Goal: Task Accomplishment & Management: Use online tool/utility

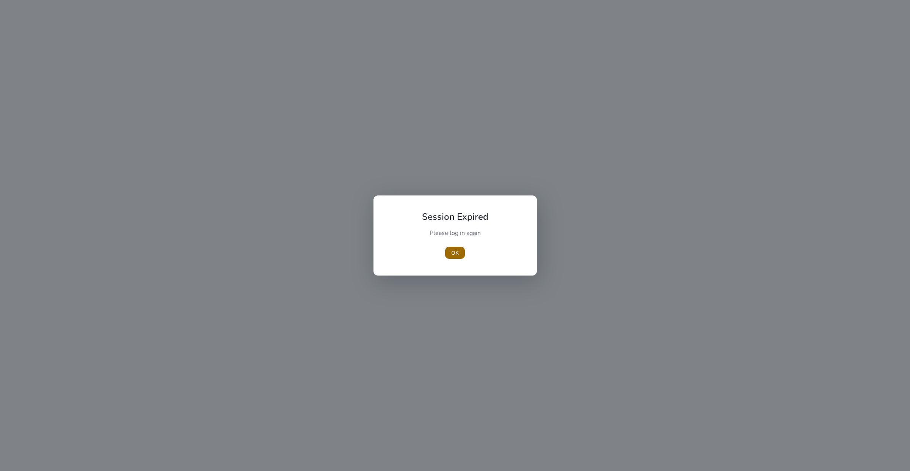
click at [460, 248] on span "button" at bounding box center [455, 252] width 20 height 18
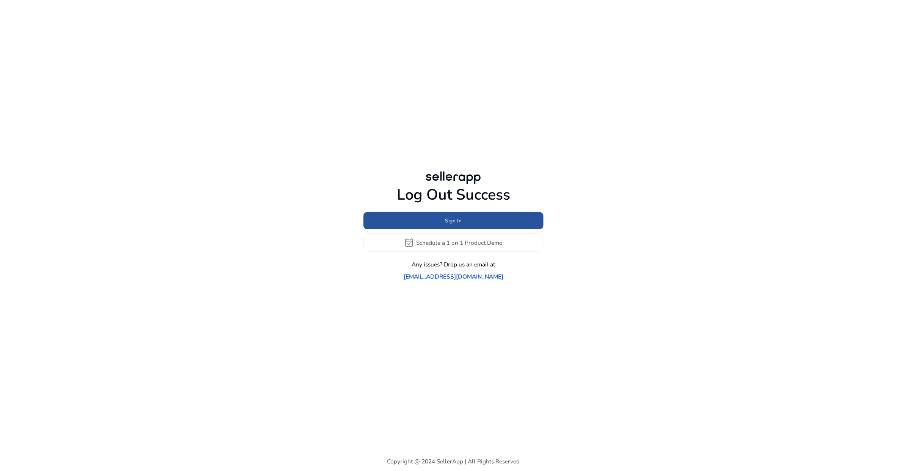
click at [465, 223] on span at bounding box center [454, 221] width 180 height 18
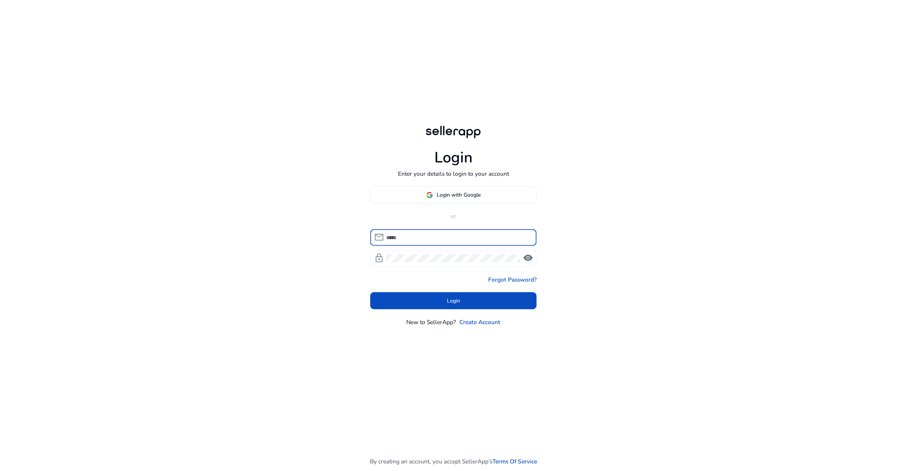
type input "**********"
click at [443, 303] on span at bounding box center [453, 300] width 167 height 18
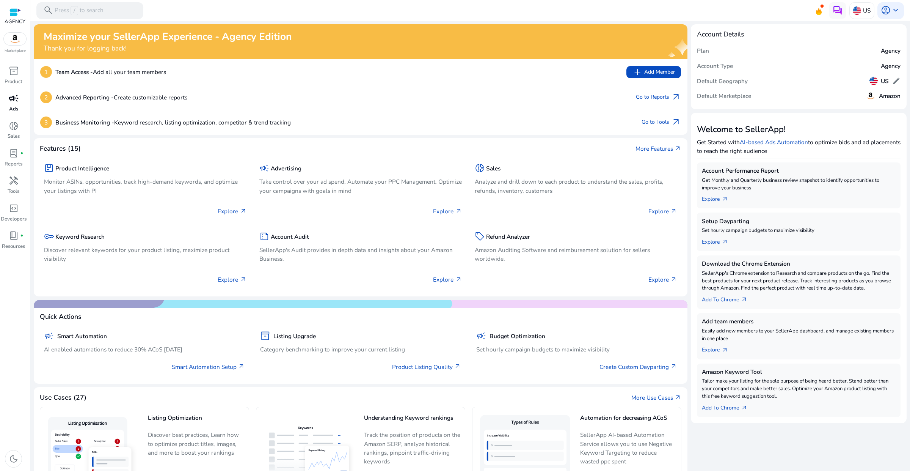
click at [13, 105] on p "Ads" at bounding box center [13, 109] width 9 height 8
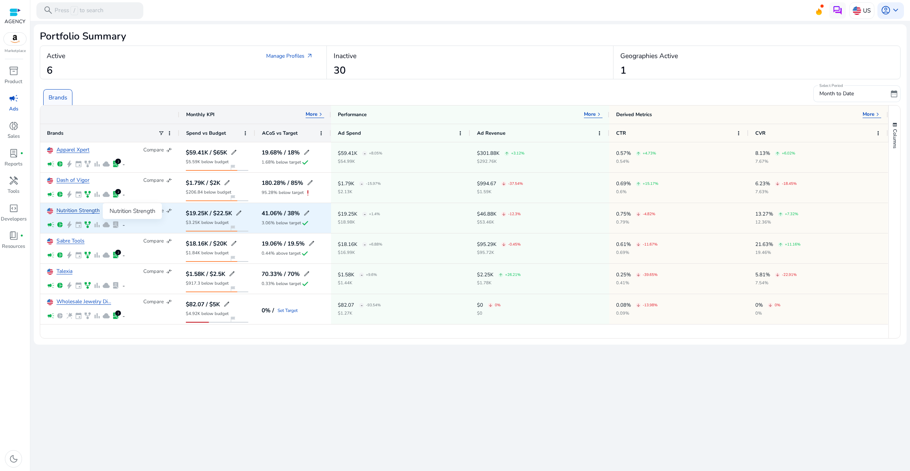
click at [80, 211] on link "Nutrition Strength" at bounding box center [78, 211] width 43 height 6
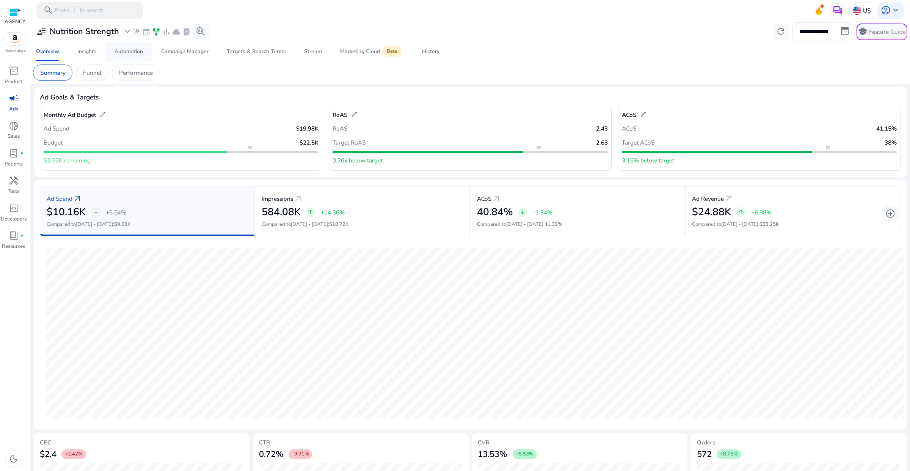
click at [130, 56] on span "Automation" at bounding box center [129, 51] width 28 height 18
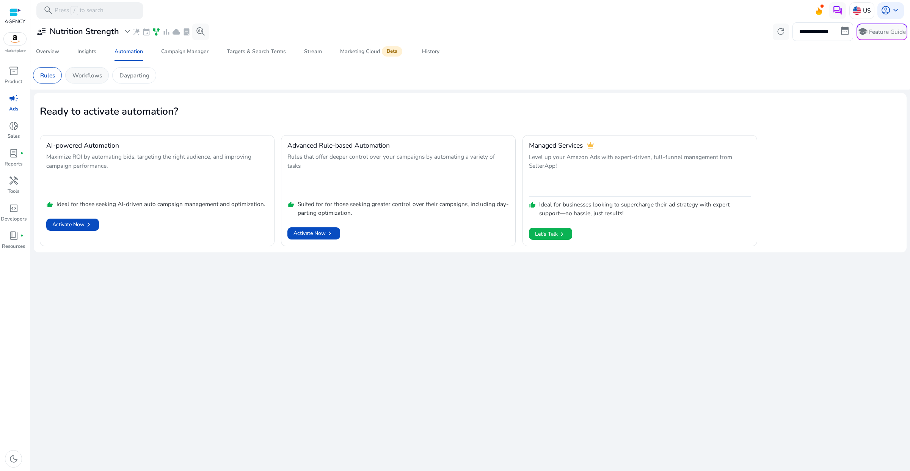
click at [95, 79] on p "Workflows" at bounding box center [87, 75] width 30 height 9
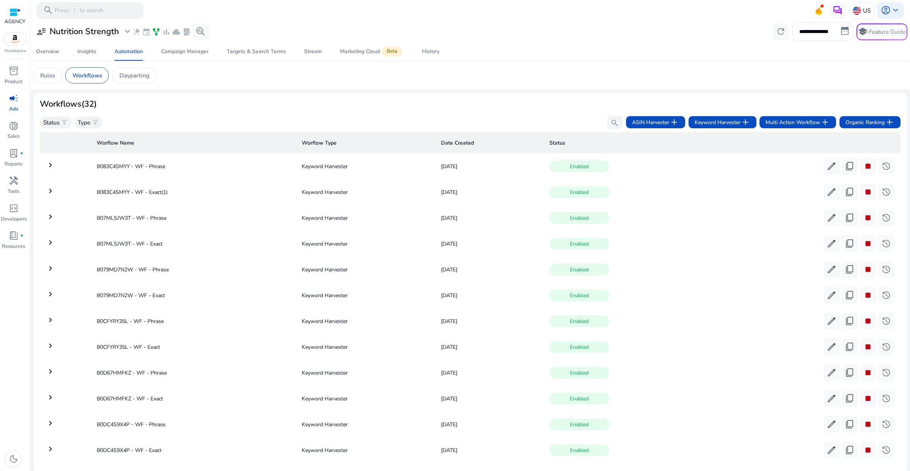
click at [130, 80] on p "Dayparting" at bounding box center [134, 75] width 30 height 9
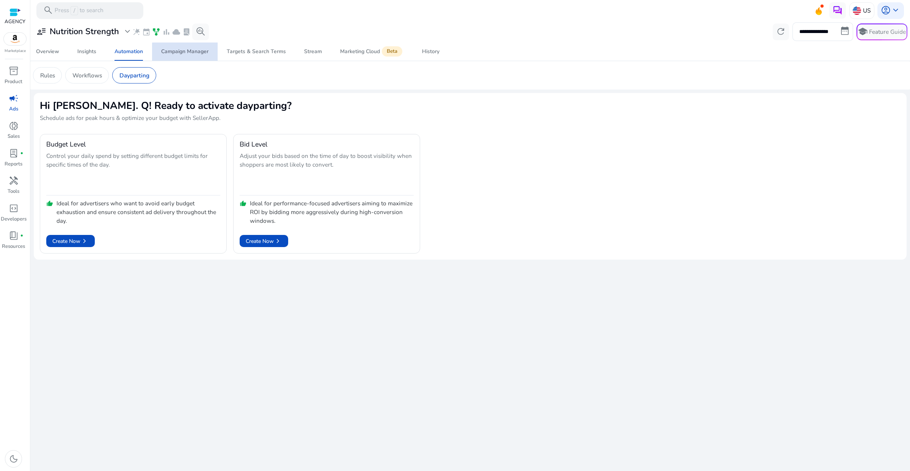
click at [196, 52] on div "Campaign Manager" at bounding box center [184, 51] width 47 height 5
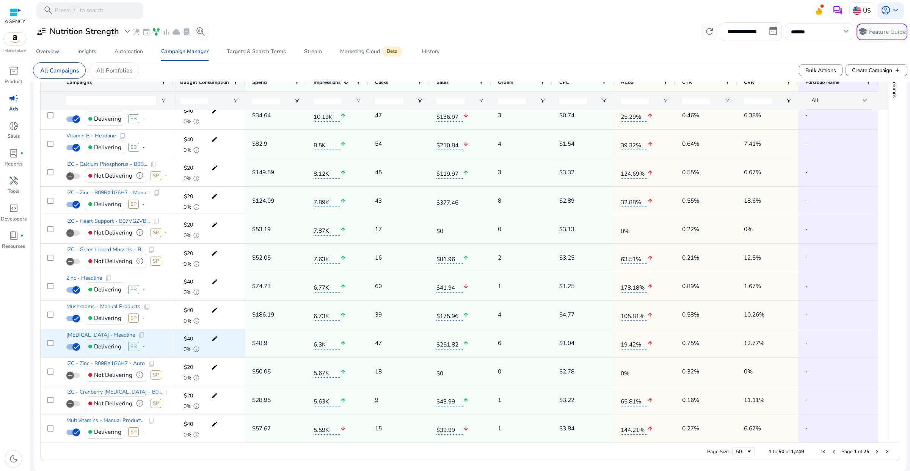
scroll to position [237, 0]
